Goal: Task Accomplishment & Management: Manage account settings

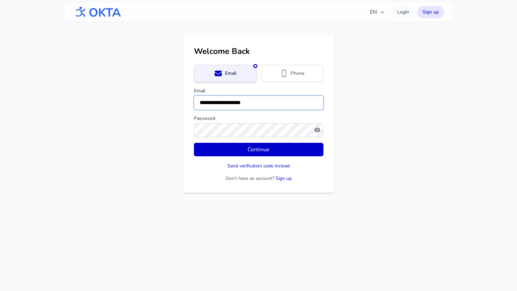
click at [230, 107] on input "**********" at bounding box center [258, 103] width 129 height 14
type input "**********"
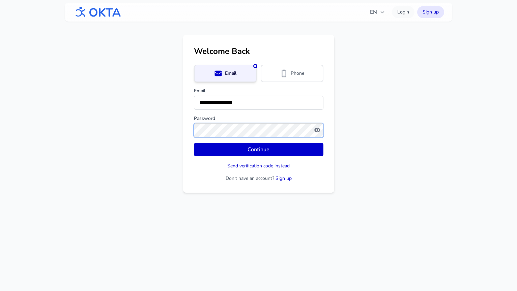
click at [194, 143] on button "Continue" at bounding box center [258, 149] width 129 height 13
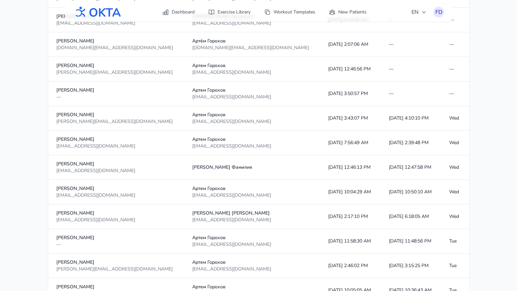
scroll to position [254, 0]
